Goal: Task Accomplishment & Management: Manage account settings

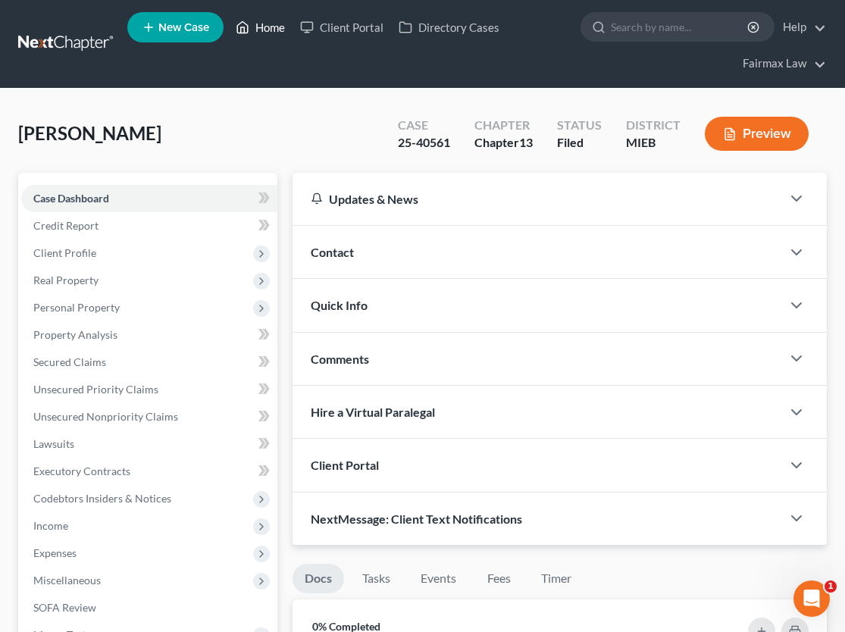
click at [282, 32] on link "Home" at bounding box center [260, 27] width 64 height 27
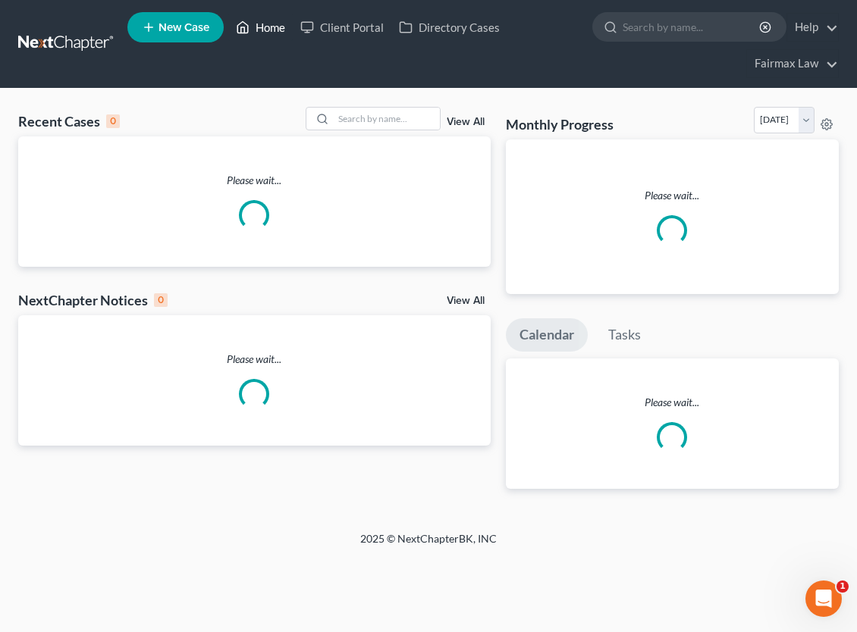
click at [256, 24] on link "Home" at bounding box center [260, 27] width 64 height 27
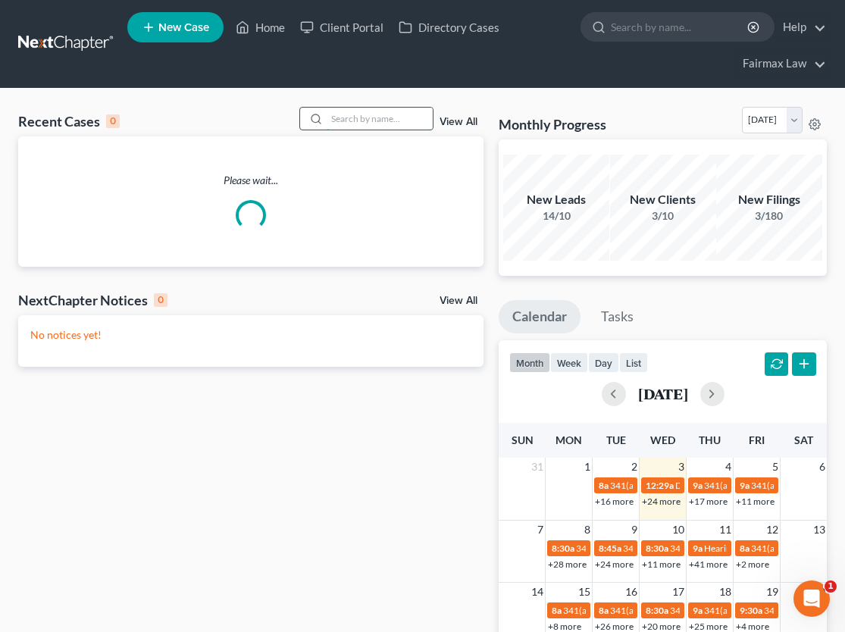
click at [427, 123] on input "search" at bounding box center [380, 119] width 106 height 22
paste input "23-47655"
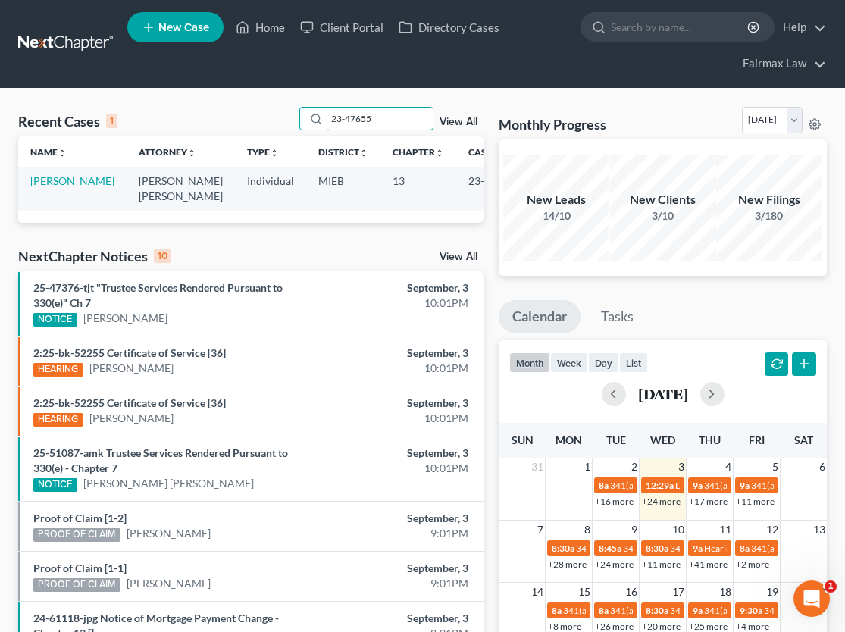
type input "23-47655"
click at [58, 183] on link "[PERSON_NAME]" at bounding box center [72, 180] width 84 height 13
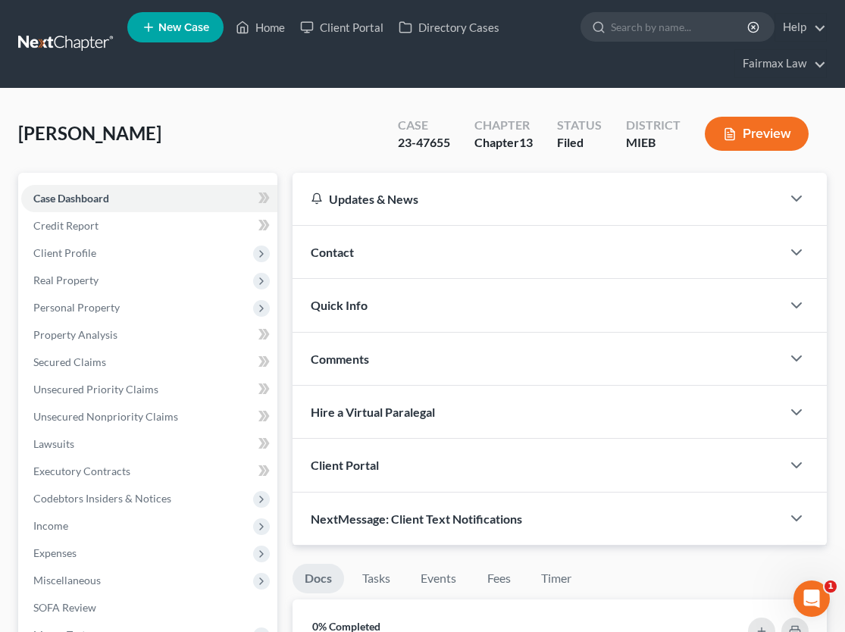
click at [771, 139] on button "Preview" at bounding box center [757, 134] width 104 height 34
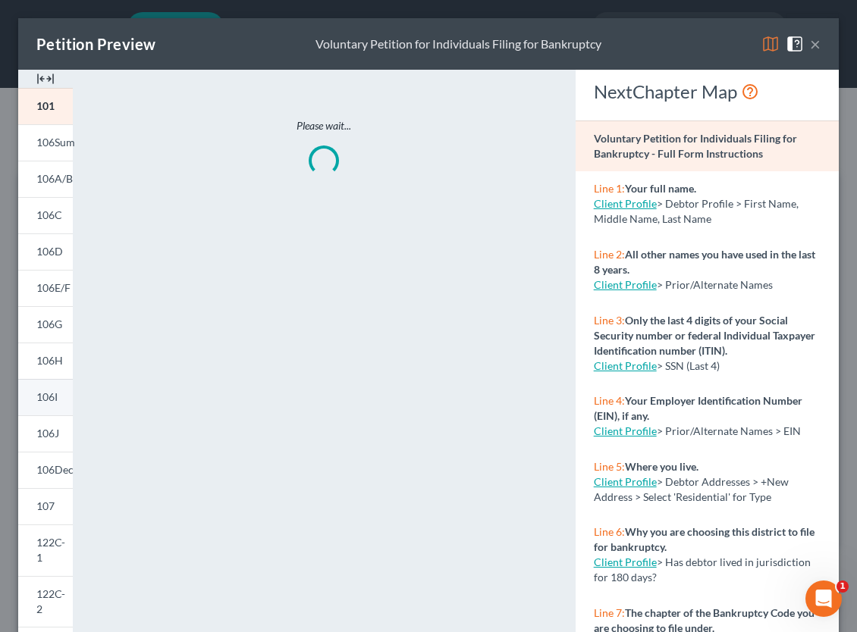
click at [55, 397] on span "106I" at bounding box center [46, 396] width 21 height 13
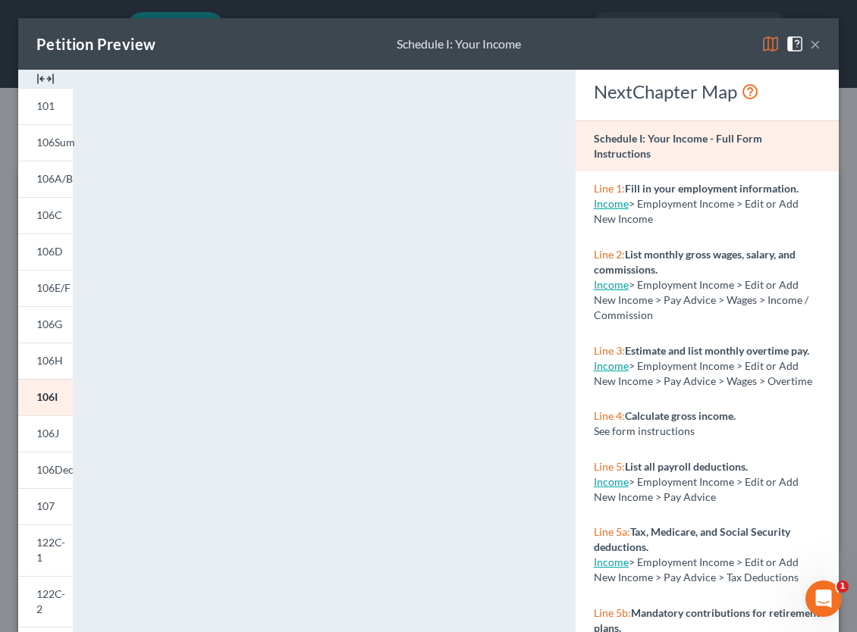
click at [810, 43] on button "×" at bounding box center [815, 44] width 11 height 18
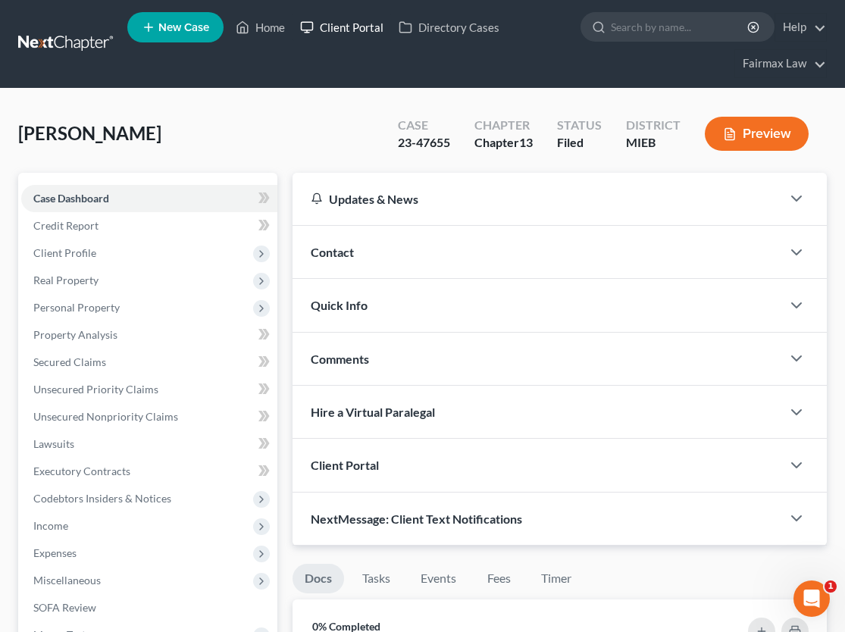
click at [294, 25] on link "Client Portal" at bounding box center [342, 27] width 99 height 27
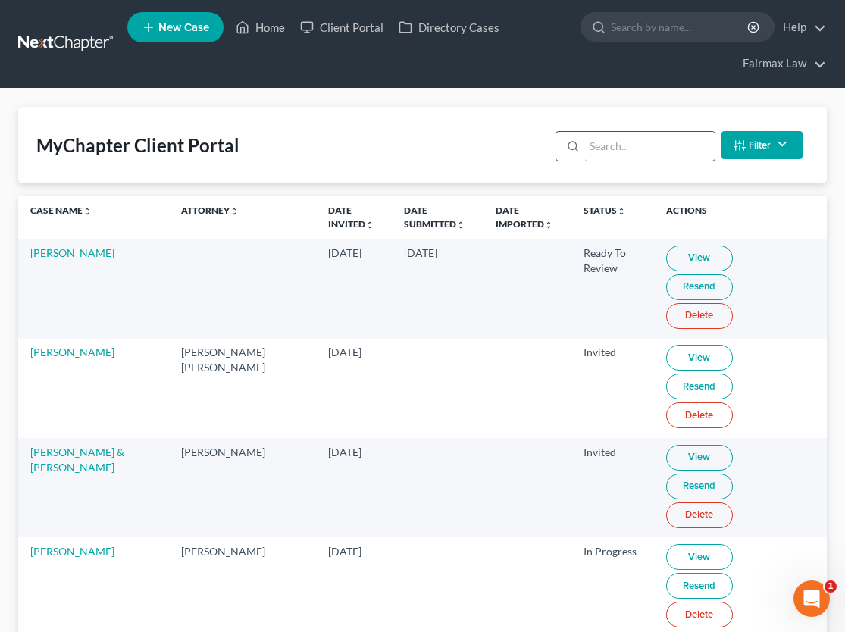
click at [619, 146] on input "search" at bounding box center [649, 146] width 130 height 29
click at [281, 34] on link "Home" at bounding box center [260, 27] width 64 height 27
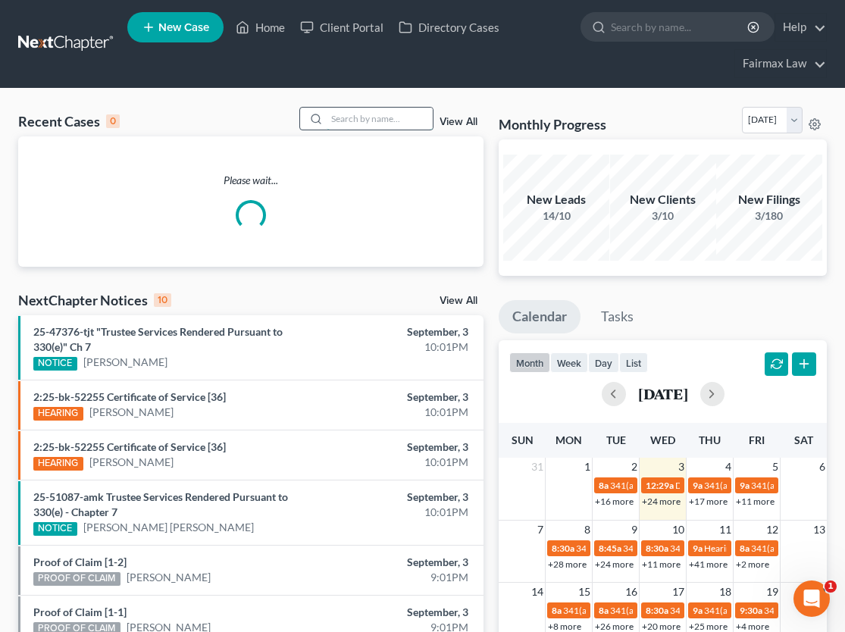
click at [396, 117] on input "search" at bounding box center [380, 119] width 106 height 22
paste input "25-48714"
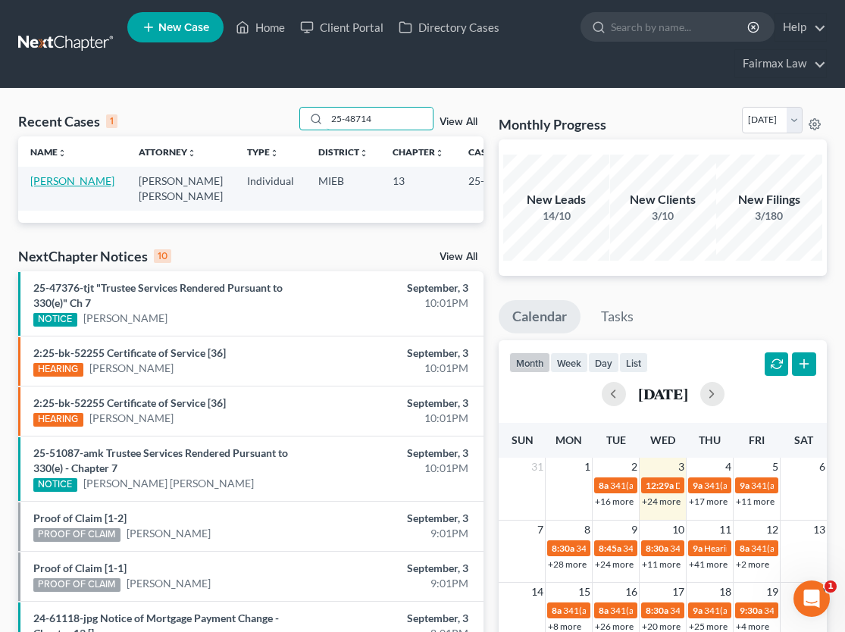
type input "25-48714"
click at [59, 183] on link "[PERSON_NAME]" at bounding box center [72, 180] width 84 height 13
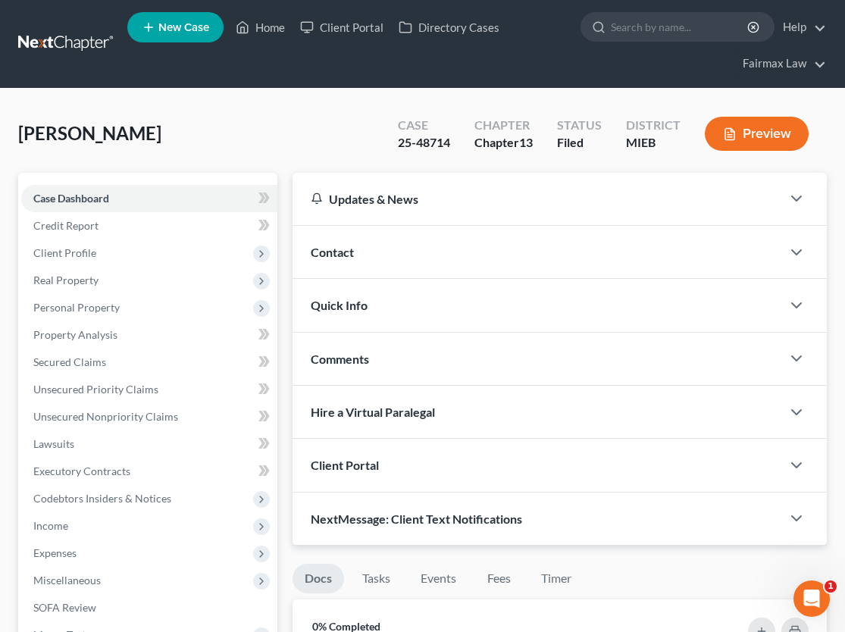
scroll to position [583, 0]
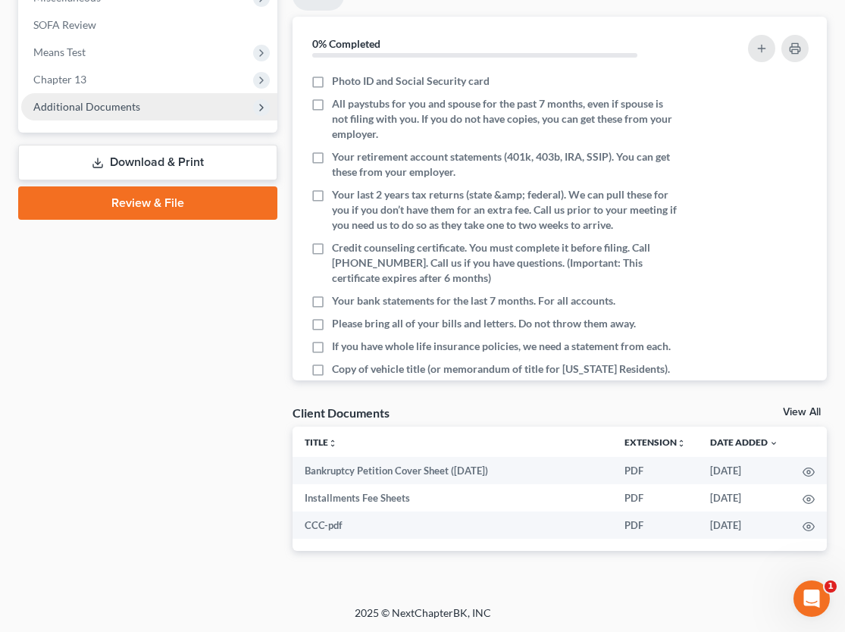
click at [106, 105] on span "Additional Documents" at bounding box center [86, 106] width 107 height 13
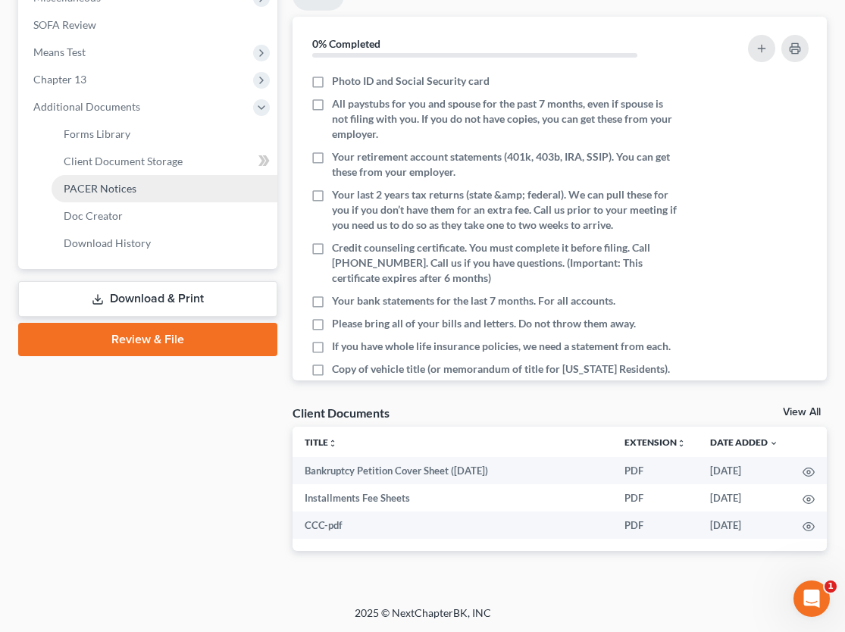
click at [122, 186] on span "PACER Notices" at bounding box center [100, 188] width 73 height 13
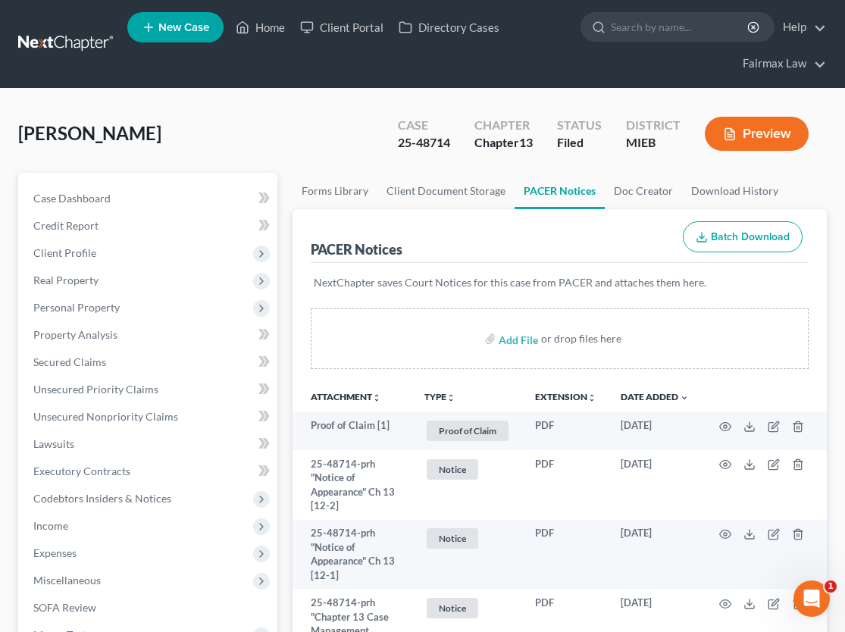
click at [753, 139] on button "Preview" at bounding box center [757, 134] width 104 height 34
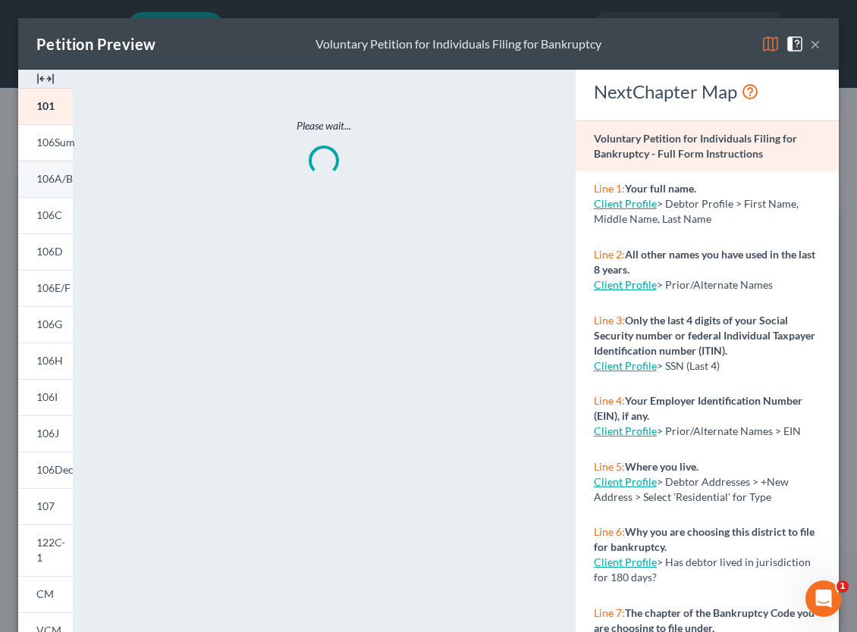
click at [36, 181] on span "106A/B" at bounding box center [54, 178] width 36 height 13
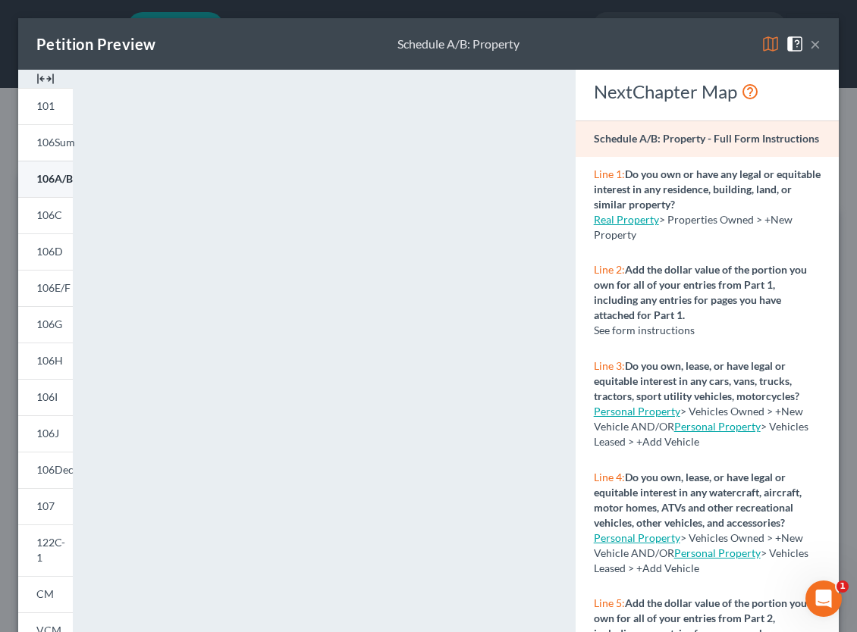
click at [60, 181] on span "106A/B" at bounding box center [54, 178] width 36 height 13
click at [810, 45] on button "×" at bounding box center [815, 44] width 11 height 18
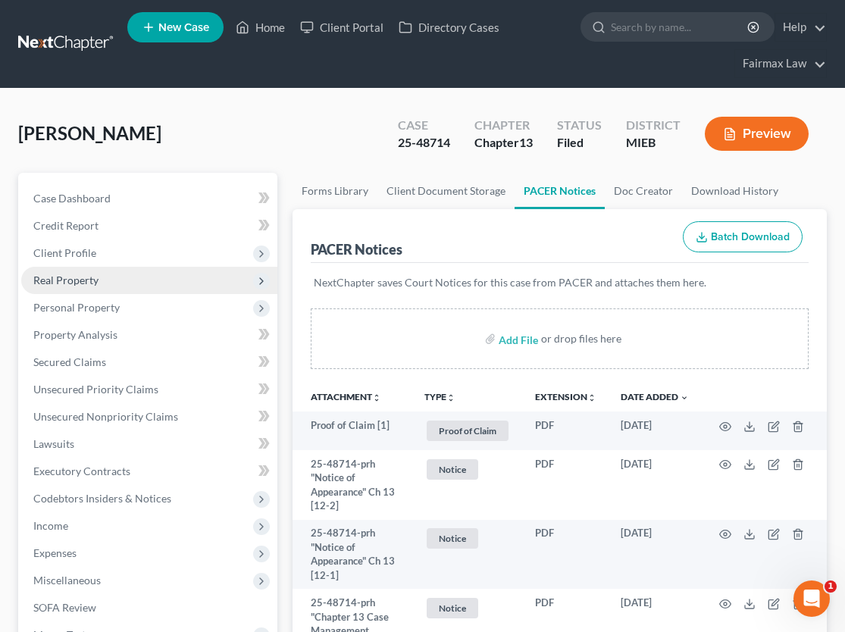
click at [105, 286] on span "Real Property" at bounding box center [149, 280] width 256 height 27
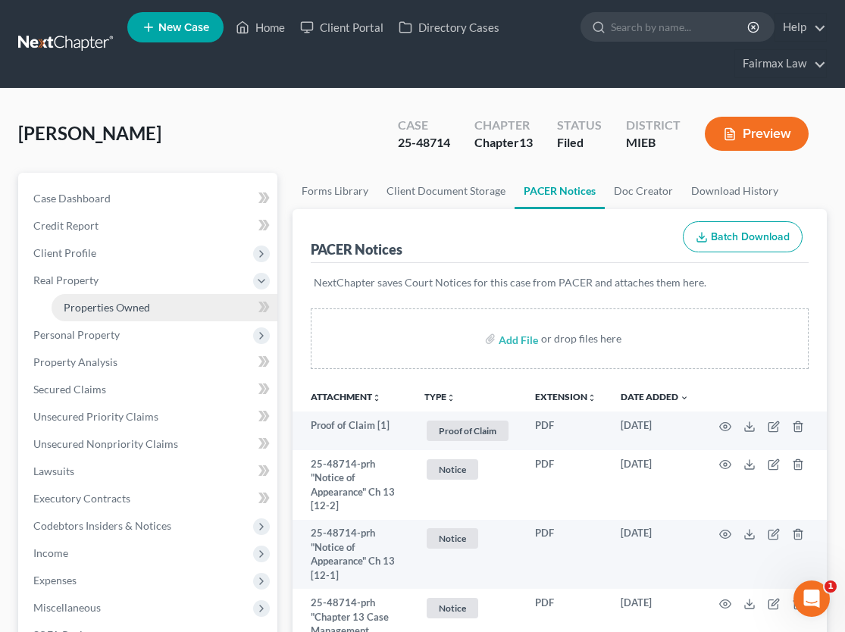
click at [144, 298] on link "Properties Owned" at bounding box center [165, 307] width 226 height 27
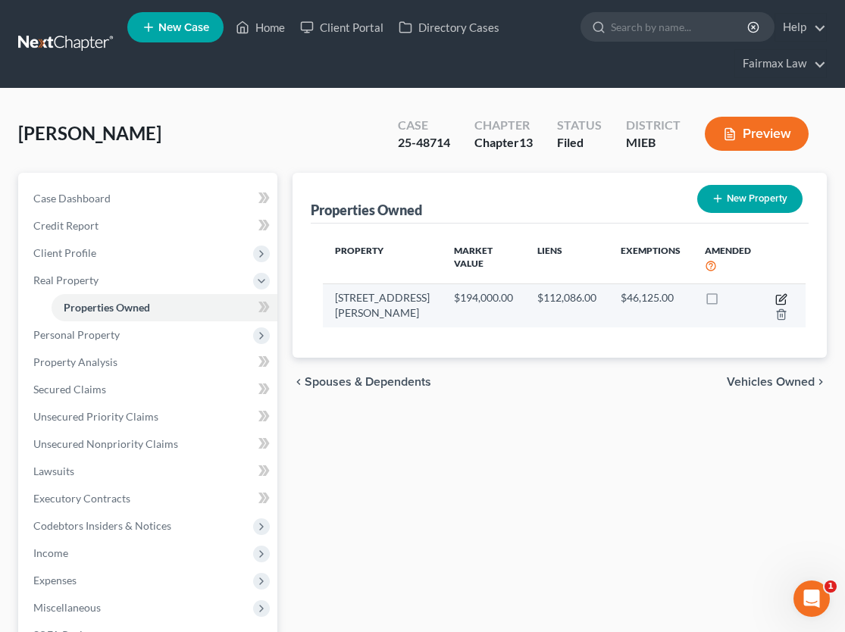
click at [776, 300] on icon "button" at bounding box center [782, 299] width 12 height 12
select select "23"
select select "0"
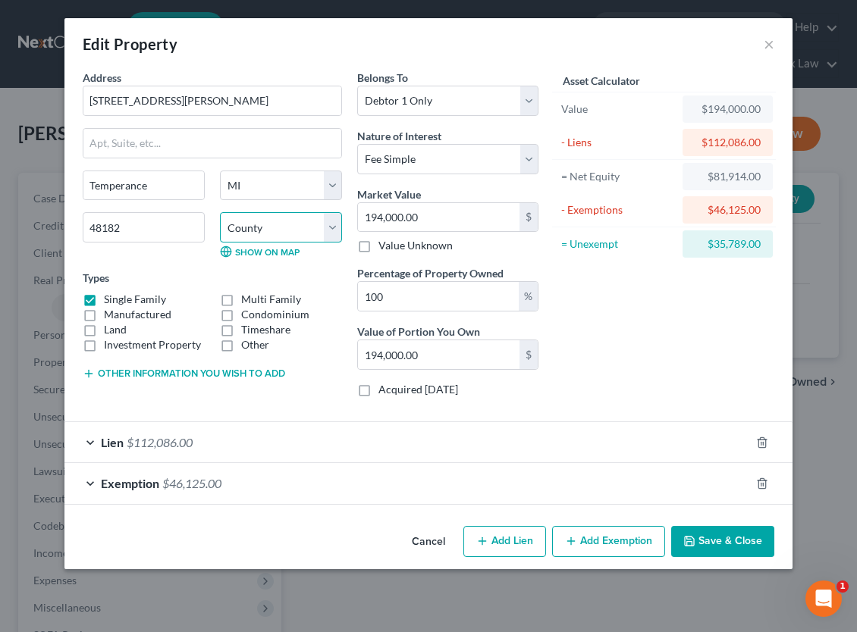
click at [331, 230] on select "[GEOGRAPHIC_DATA] [GEOGRAPHIC_DATA] [GEOGRAPHIC_DATA] [GEOGRAPHIC_DATA] [GEOGRA…" at bounding box center [281, 227] width 122 height 30
select select "57"
click at [220, 212] on select "[GEOGRAPHIC_DATA] [GEOGRAPHIC_DATA] [GEOGRAPHIC_DATA] [GEOGRAPHIC_DATA] [GEOGRA…" at bounding box center [281, 227] width 122 height 30
click at [723, 532] on button "Save & Close" at bounding box center [722, 542] width 103 height 32
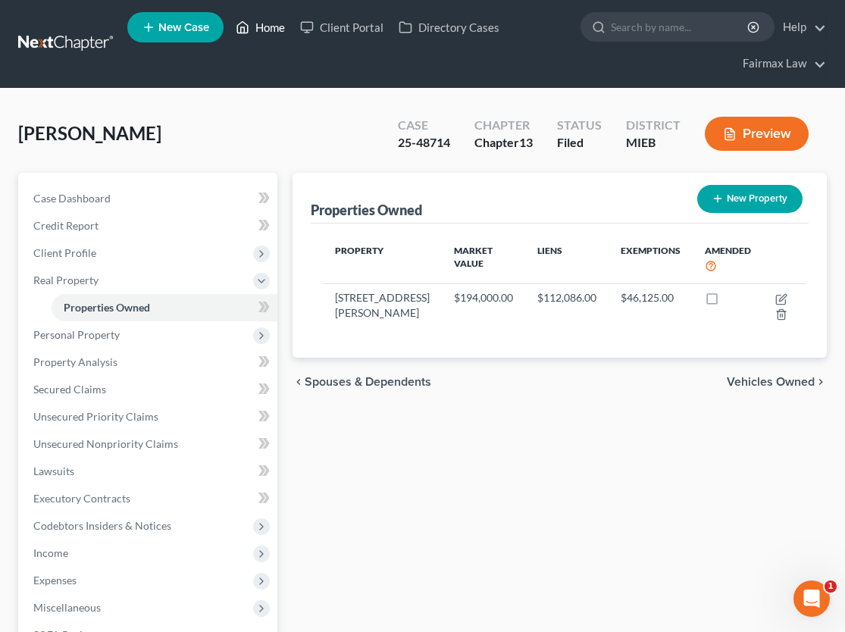
click at [268, 29] on link "Home" at bounding box center [260, 27] width 64 height 27
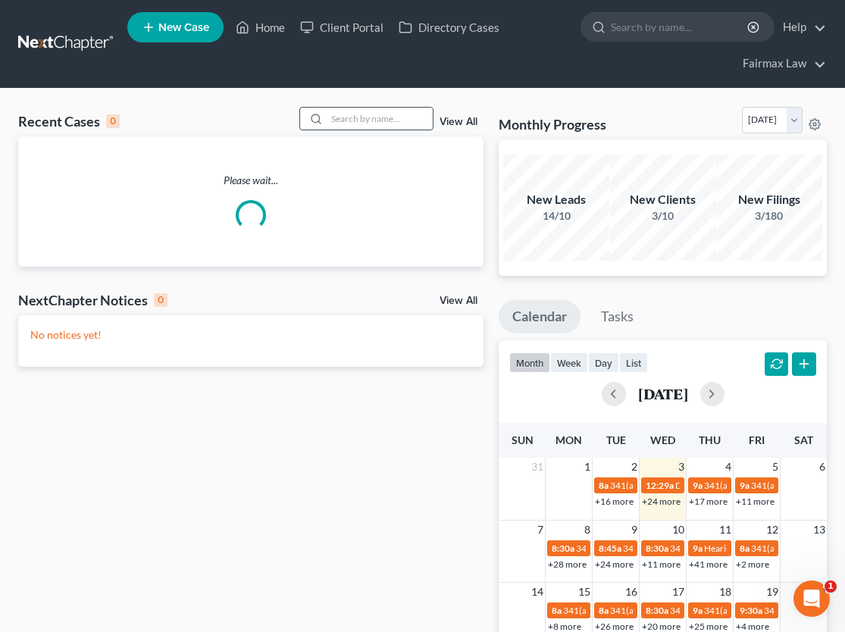
click at [350, 121] on input "search" at bounding box center [380, 119] width 106 height 22
paste input "25-44799"
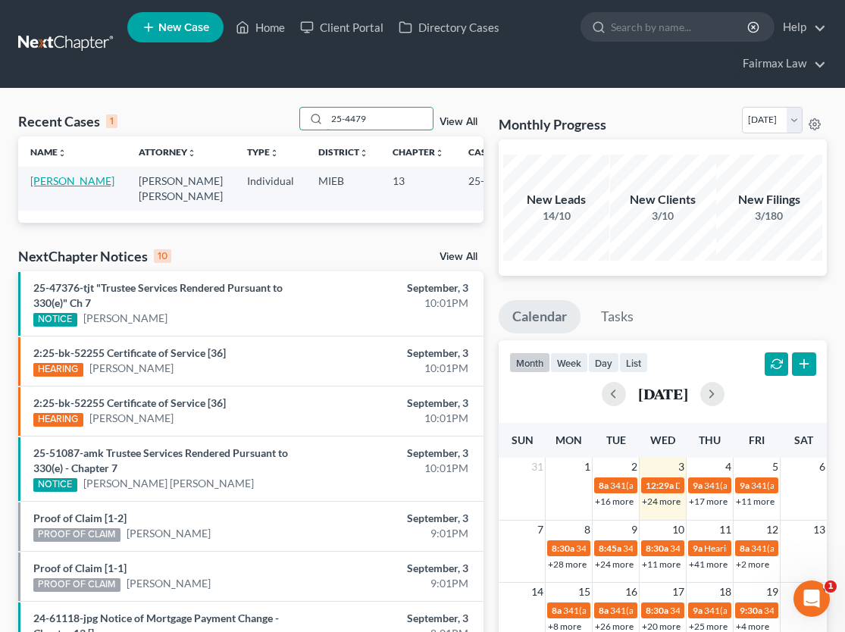
type input "25-4479"
click at [54, 187] on link "[PERSON_NAME]" at bounding box center [72, 180] width 84 height 13
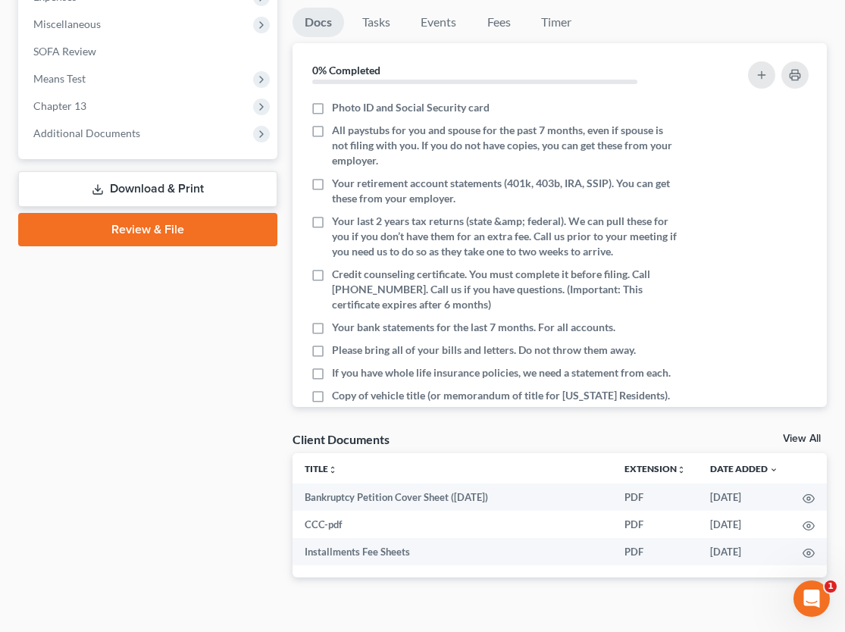
scroll to position [583, 0]
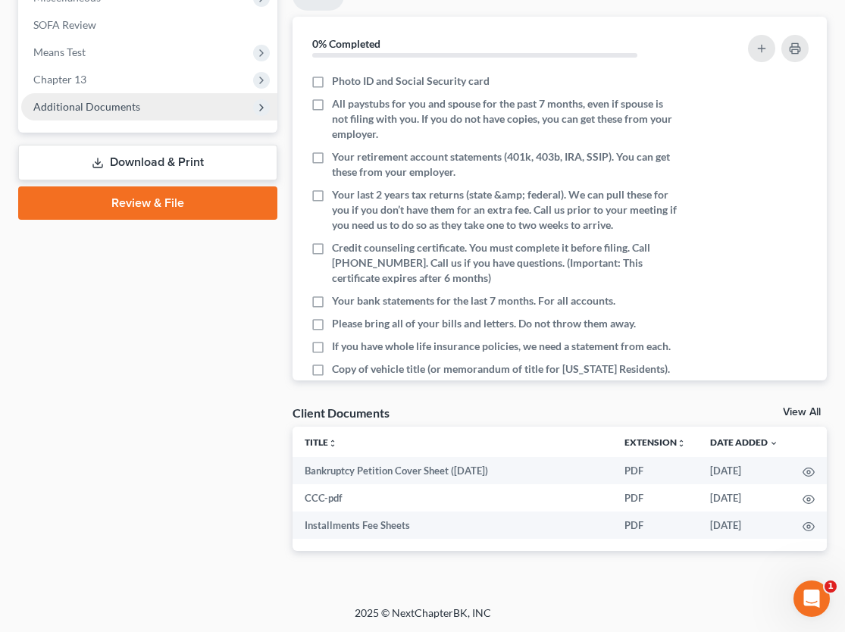
click at [94, 109] on span "Additional Documents" at bounding box center [86, 106] width 107 height 13
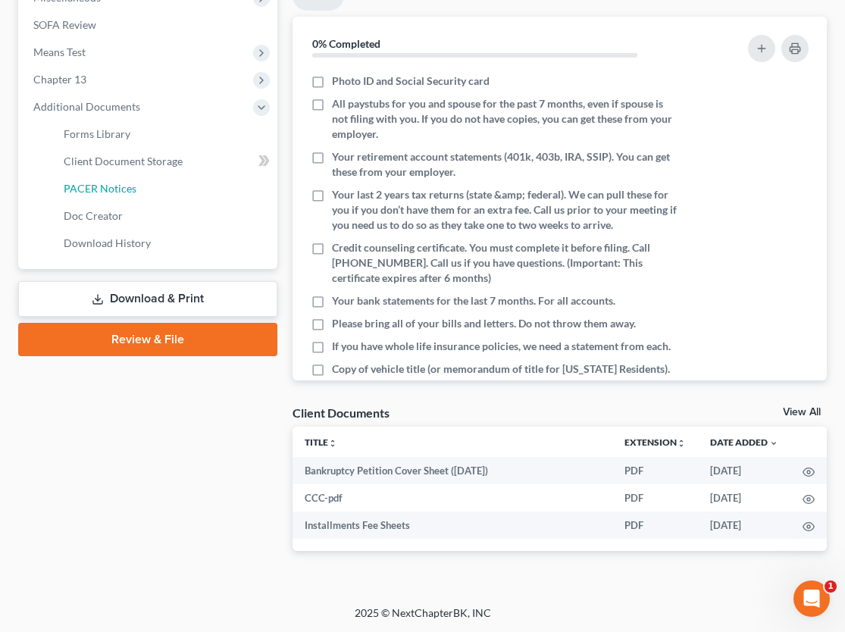
click at [123, 186] on span "PACER Notices" at bounding box center [100, 188] width 73 height 13
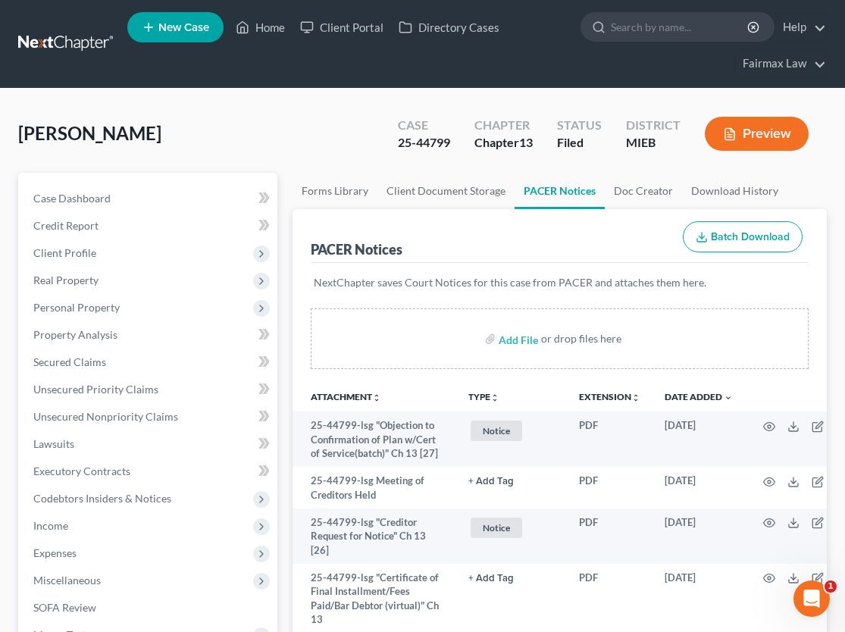
click at [744, 133] on button "Preview" at bounding box center [757, 134] width 104 height 34
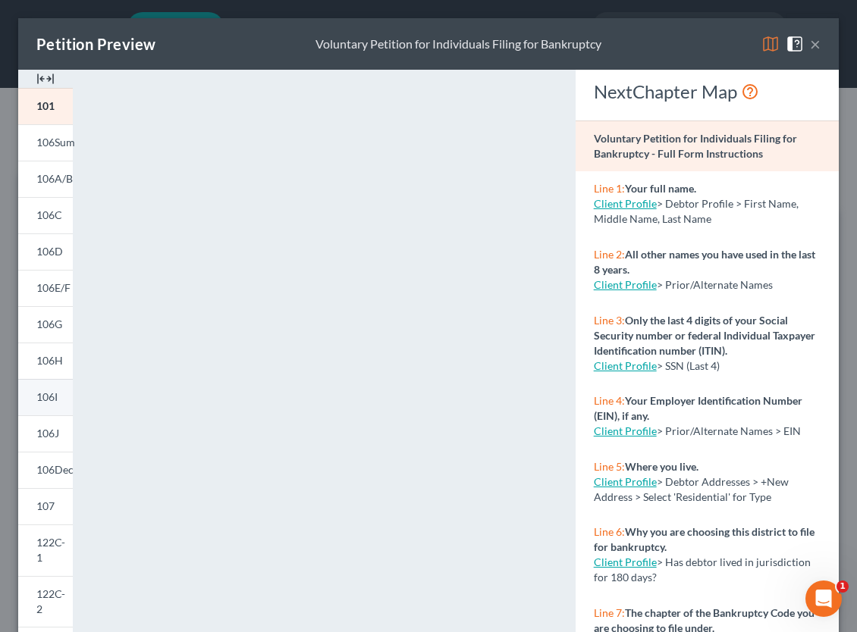
click at [50, 390] on span "106I" at bounding box center [46, 396] width 21 height 13
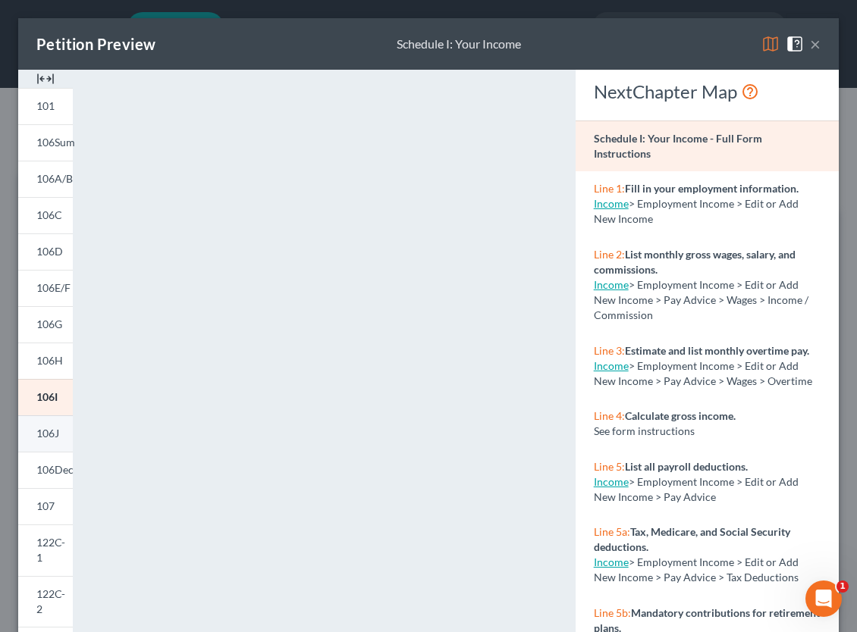
click at [45, 439] on span "106J" at bounding box center [47, 433] width 23 height 13
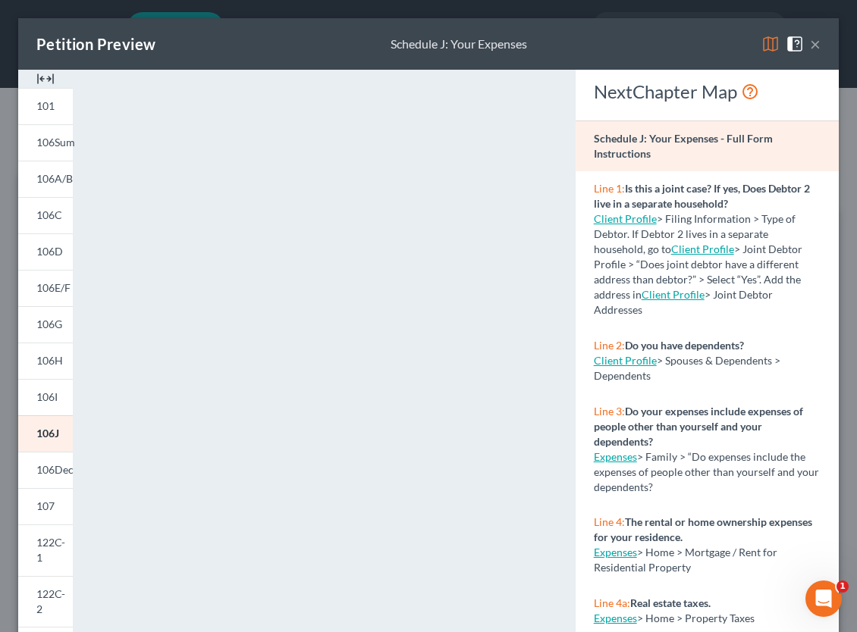
click at [810, 45] on button "×" at bounding box center [815, 44] width 11 height 18
